Goal: Information Seeking & Learning: Learn about a topic

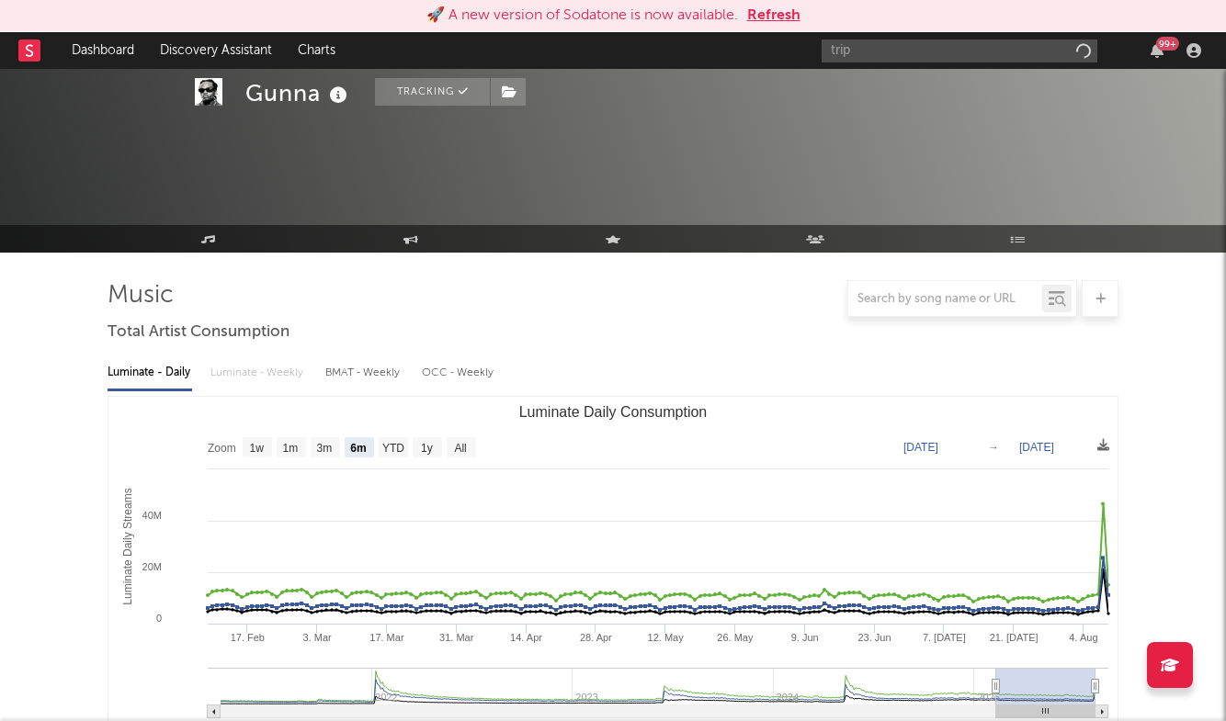
select select "6m"
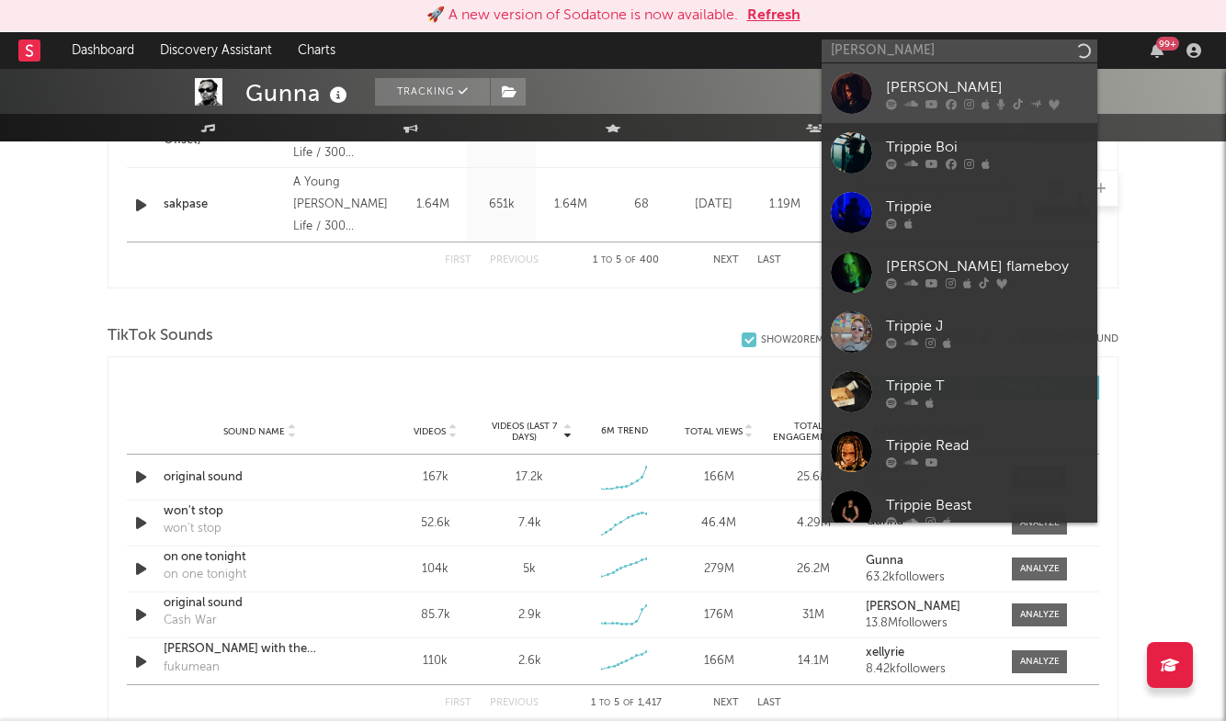
type input "[PERSON_NAME]"
click at [913, 74] on link "[PERSON_NAME]" at bounding box center [959, 93] width 276 height 60
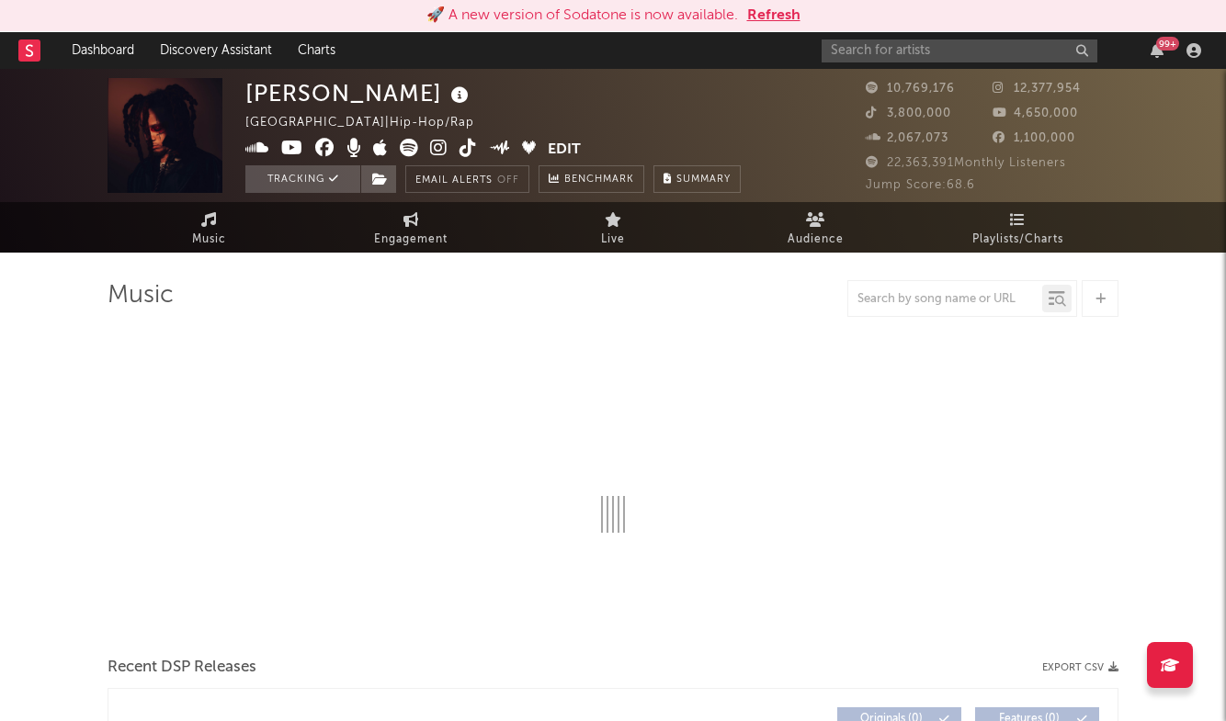
select select "6m"
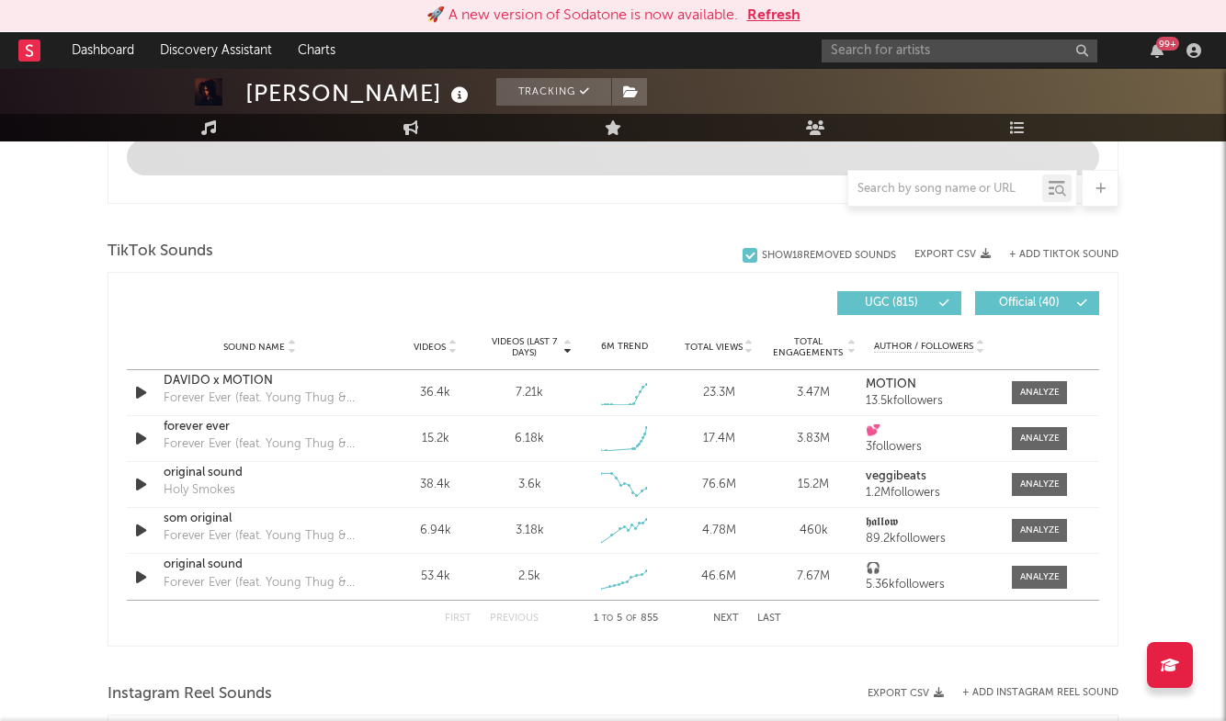
scroll to position [1125, 0]
click at [1034, 479] on div "Sound Name [PERSON_NAME] x MOTION Forever Ever (feat. Young Thug & [PERSON_NAME…" at bounding box center [613, 484] width 972 height 230
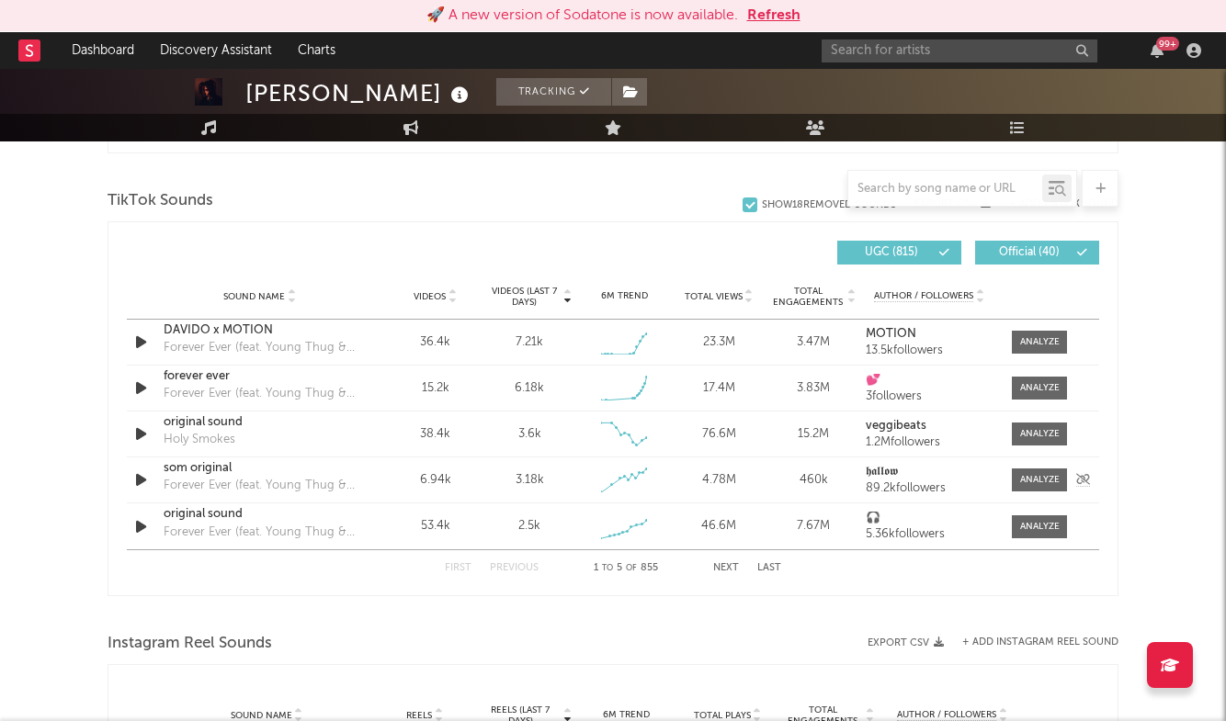
scroll to position [1205, 0]
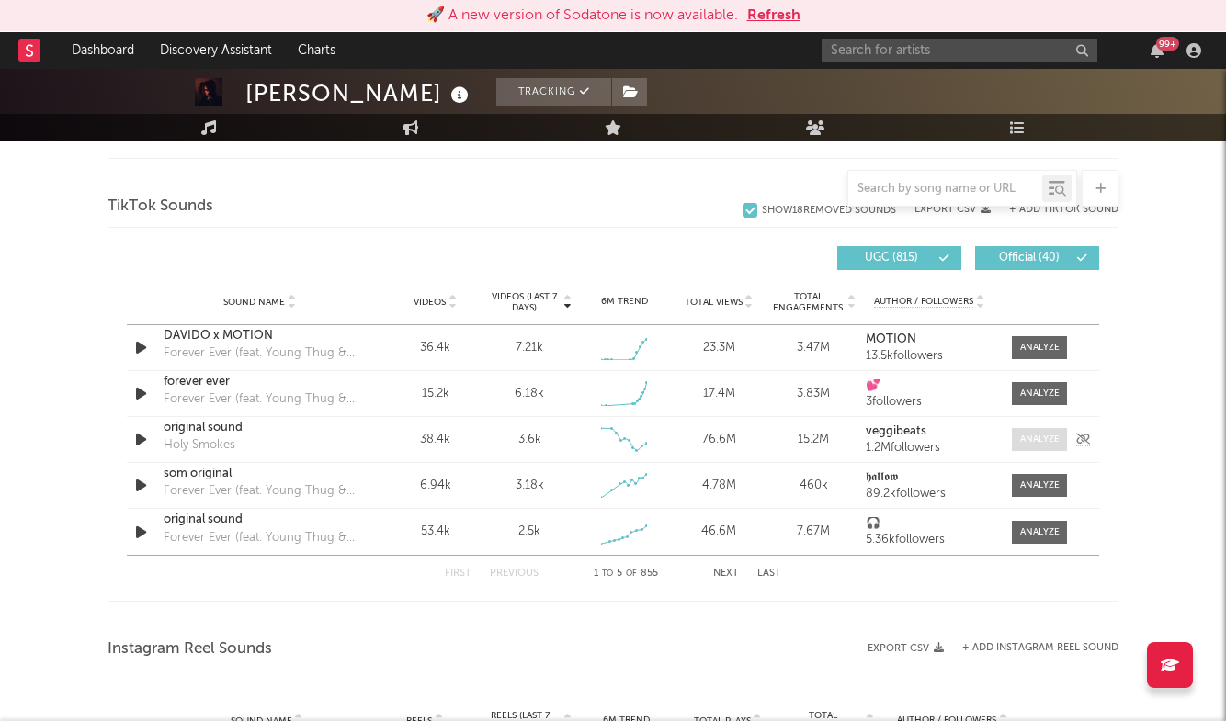
click at [1038, 442] on div at bounding box center [1040, 440] width 40 height 14
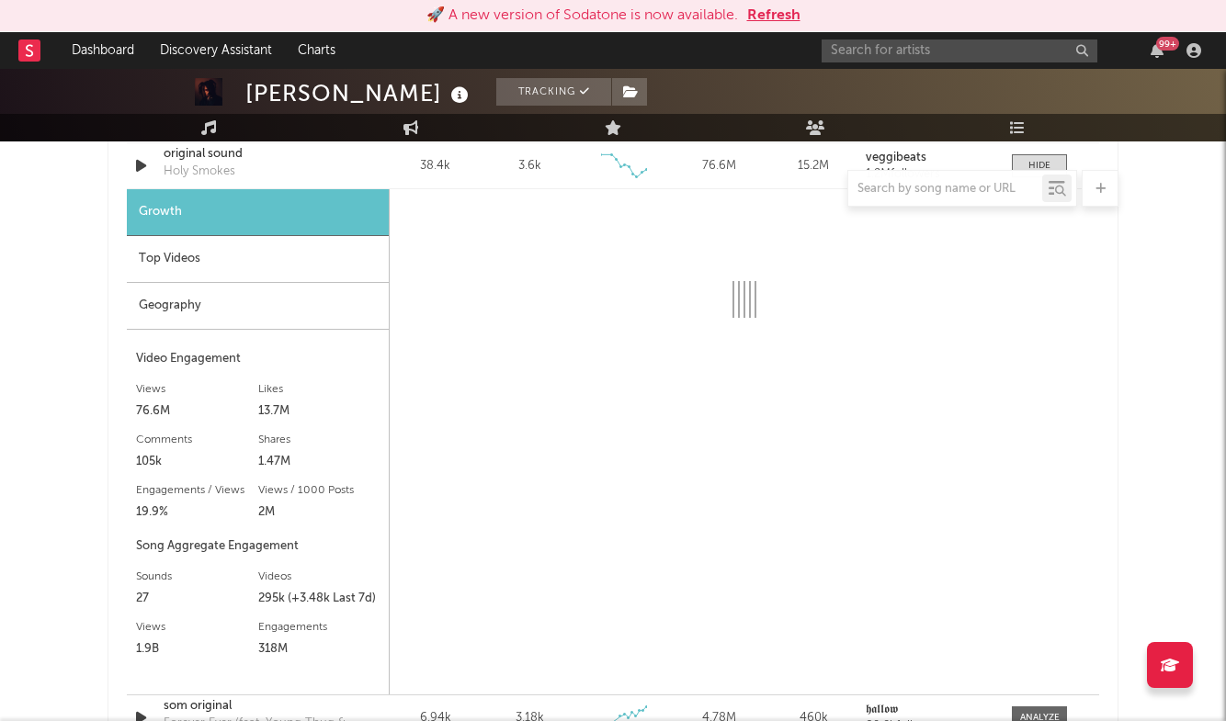
scroll to position [1478, 0]
select select "6m"
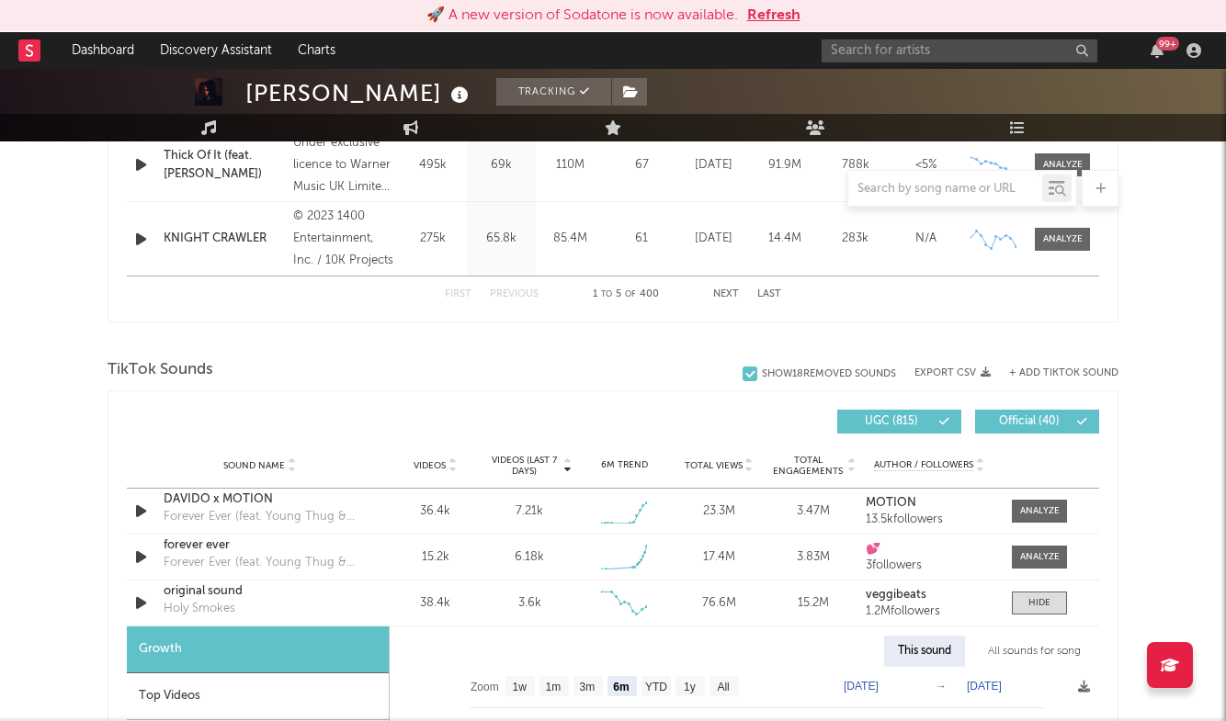
scroll to position [971, 0]
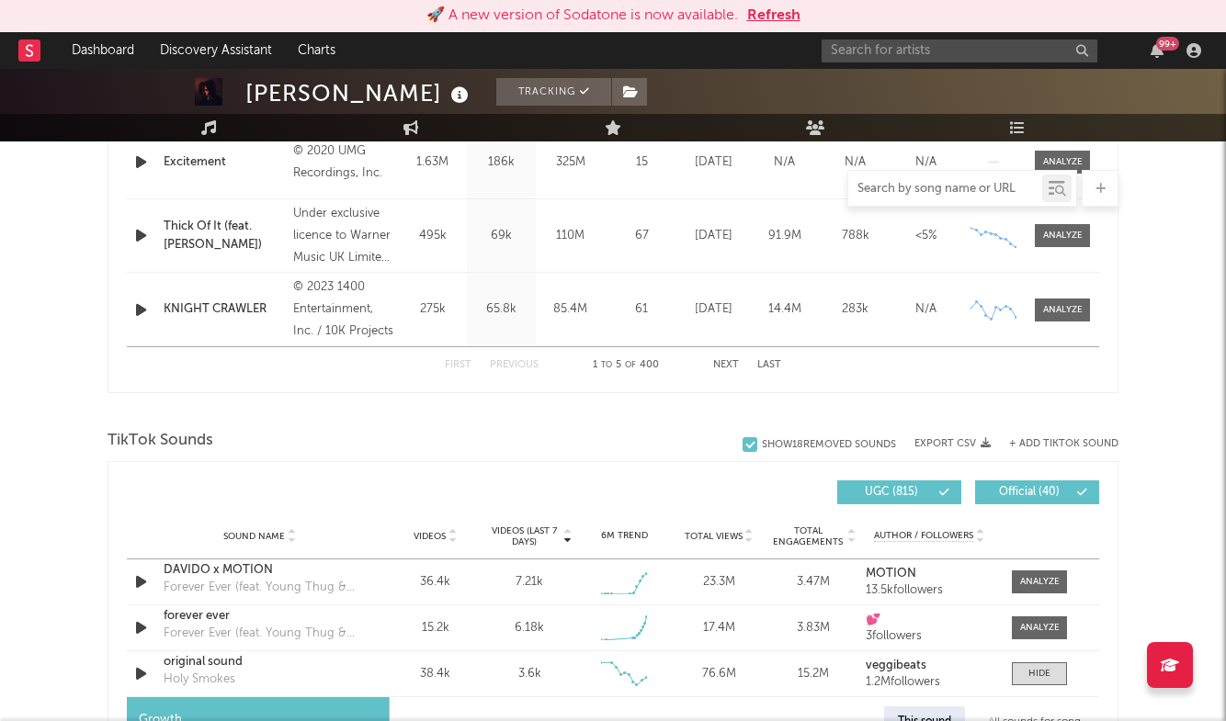
click at [934, 186] on input "text" at bounding box center [945, 189] width 194 height 15
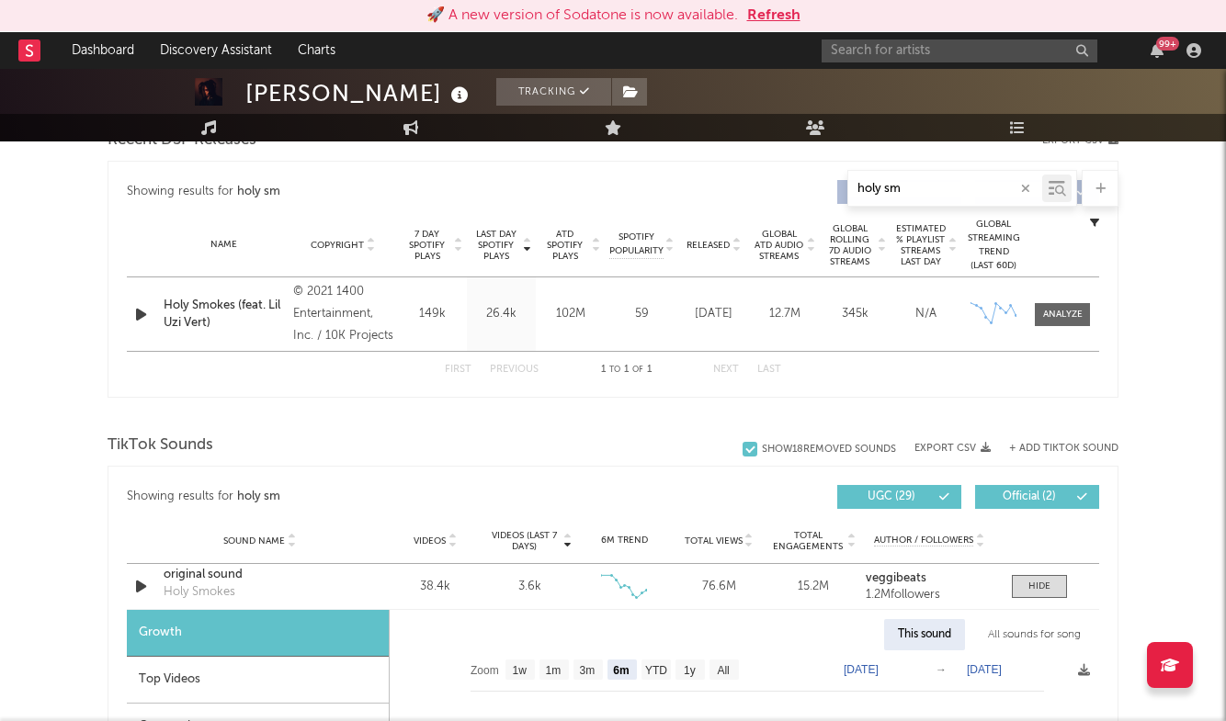
scroll to position [685, 0]
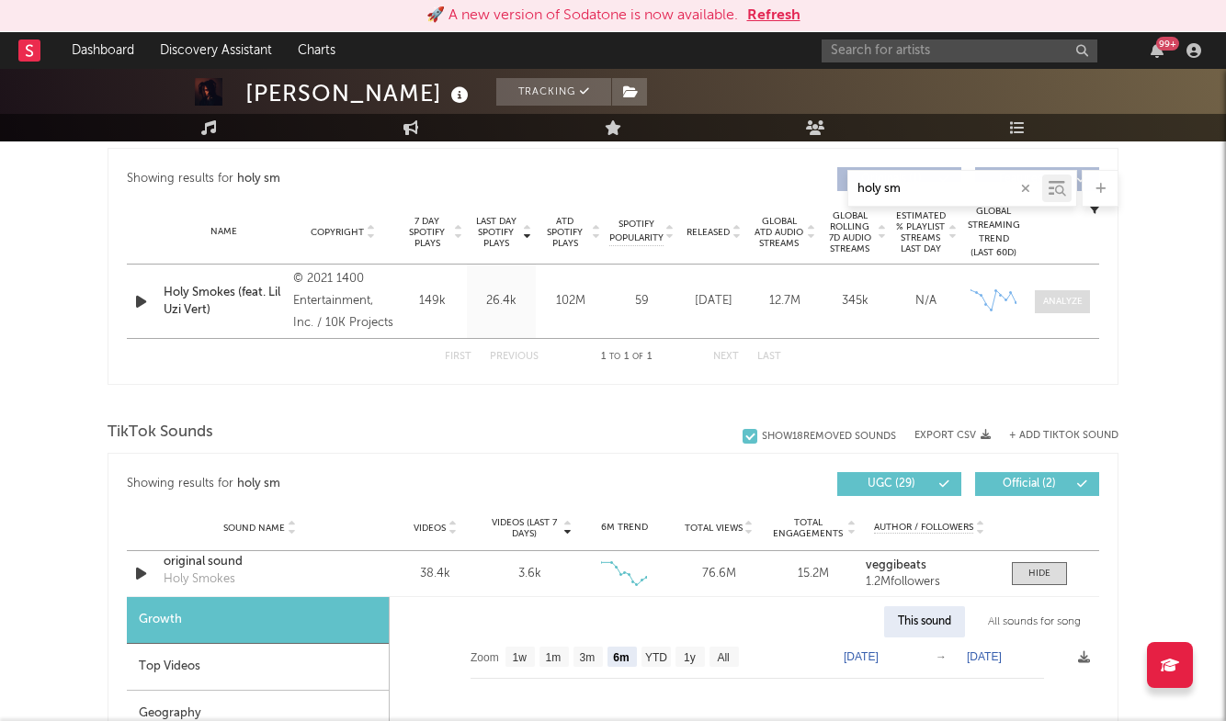
type input "holy sm"
click at [1072, 300] on div at bounding box center [1063, 302] width 40 height 14
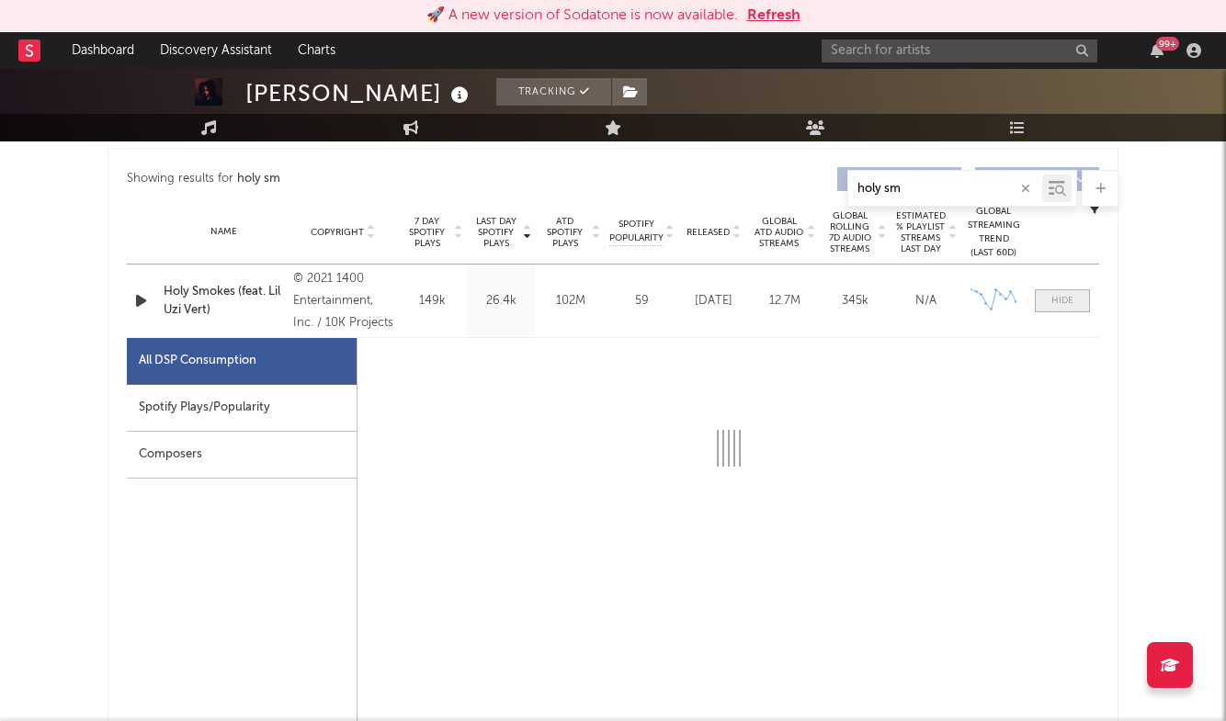
scroll to position [752, 0]
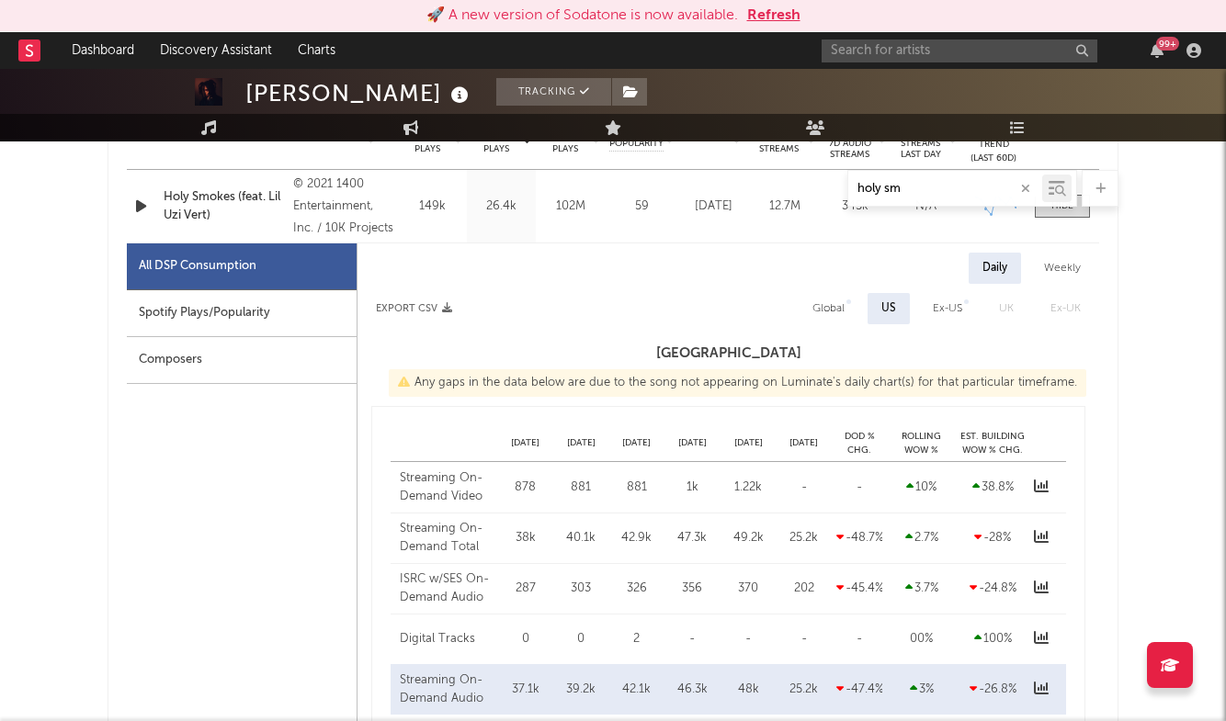
select select "6m"
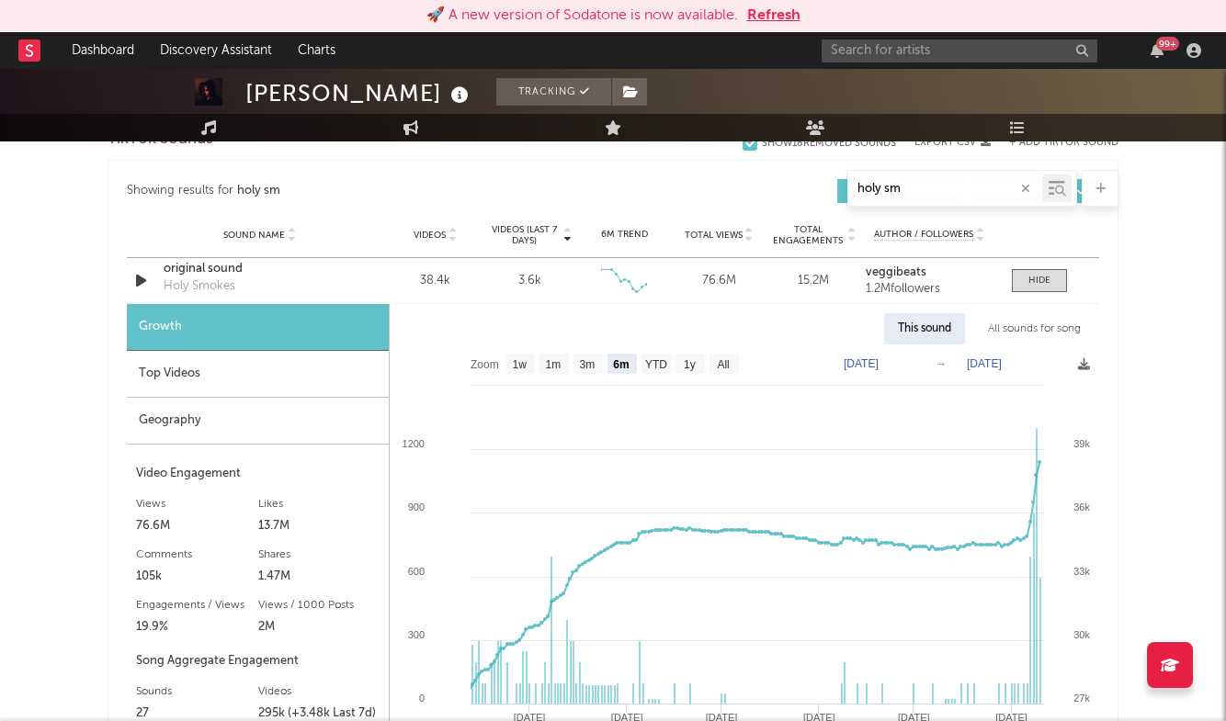
scroll to position [1907, 0]
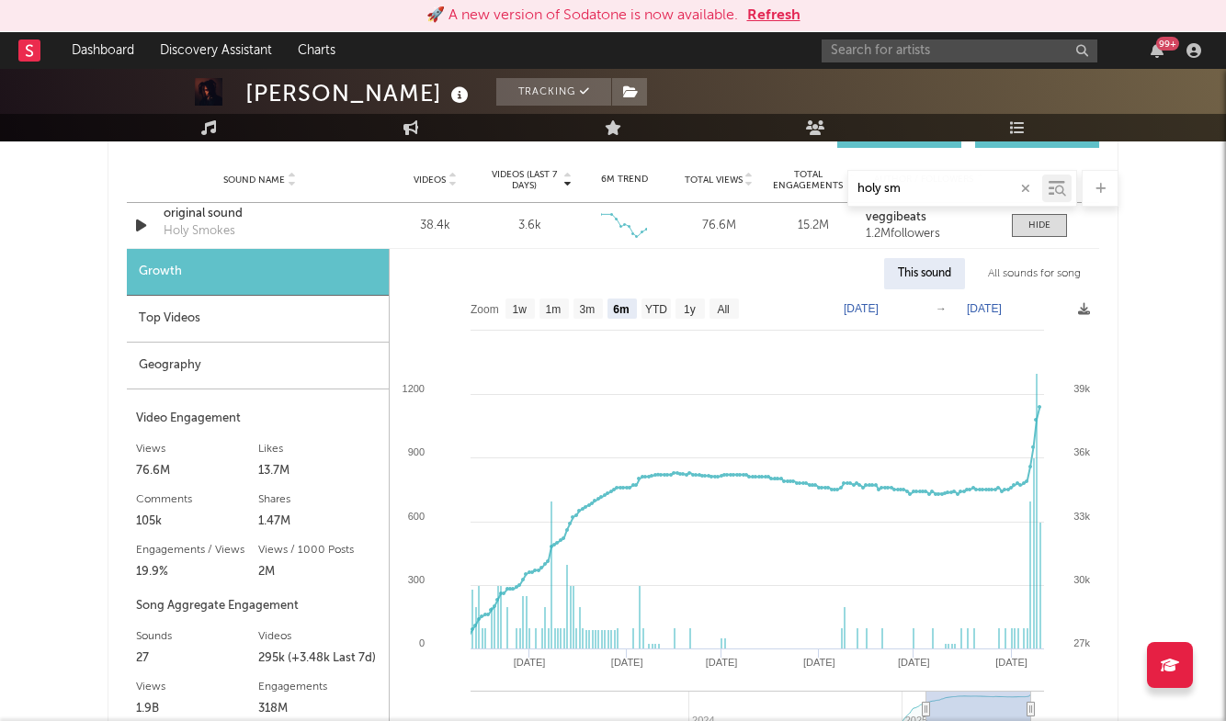
click at [196, 331] on div "Top Videos" at bounding box center [258, 319] width 262 height 47
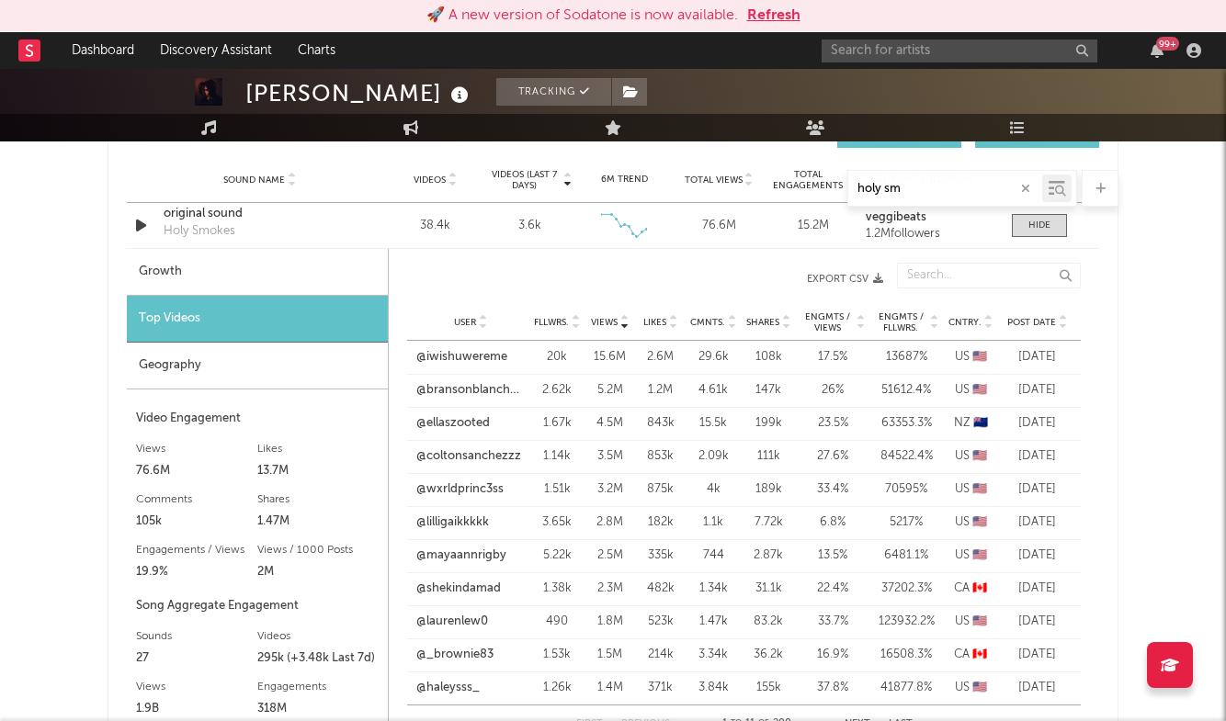
click at [1040, 322] on span "Post Date" at bounding box center [1031, 322] width 49 height 11
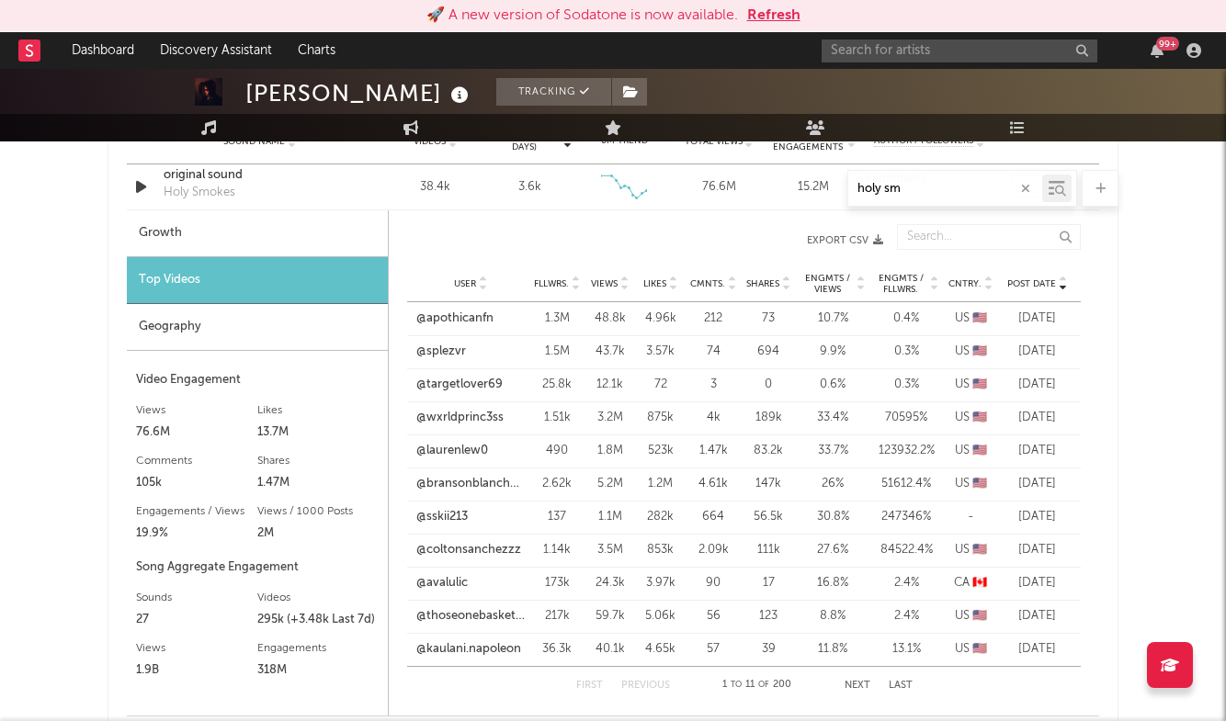
scroll to position [1948, 0]
click at [477, 414] on link "@wxrldprinc3ss" at bounding box center [459, 416] width 87 height 18
click at [495, 488] on link "@bransonblanchard" at bounding box center [470, 486] width 108 height 18
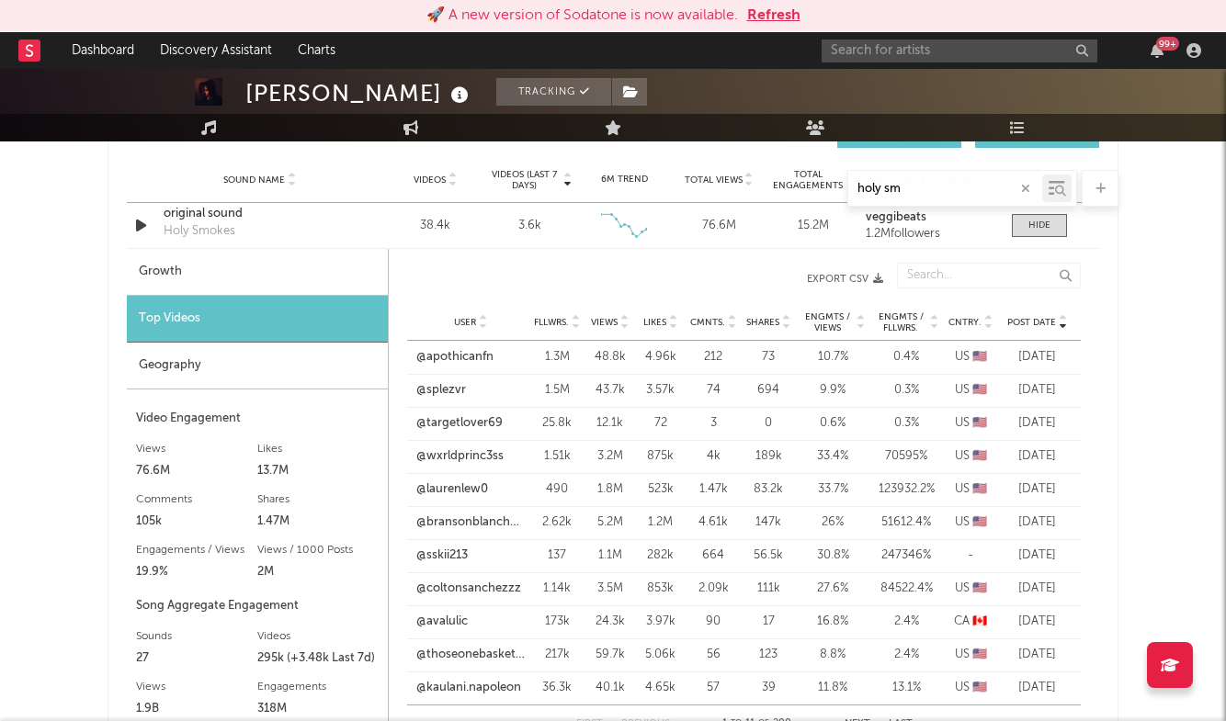
scroll to position [1902, 0]
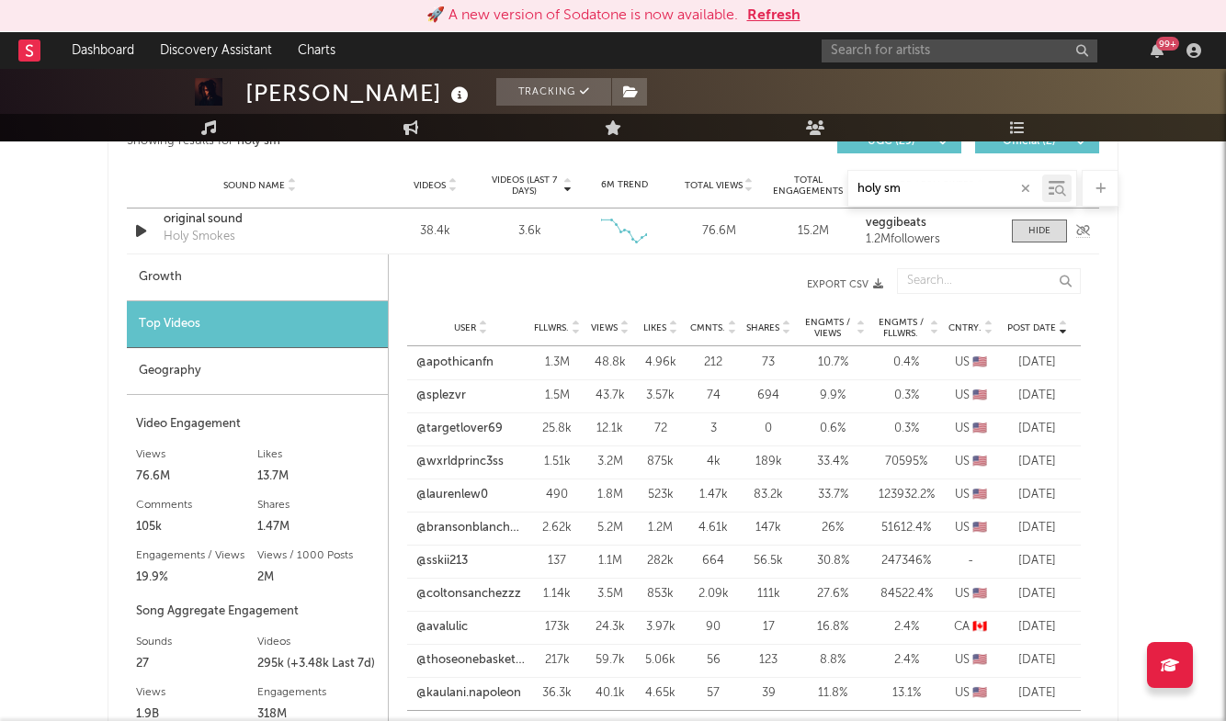
click at [208, 221] on div "original sound" at bounding box center [260, 219] width 192 height 18
